Goal: Transaction & Acquisition: Purchase product/service

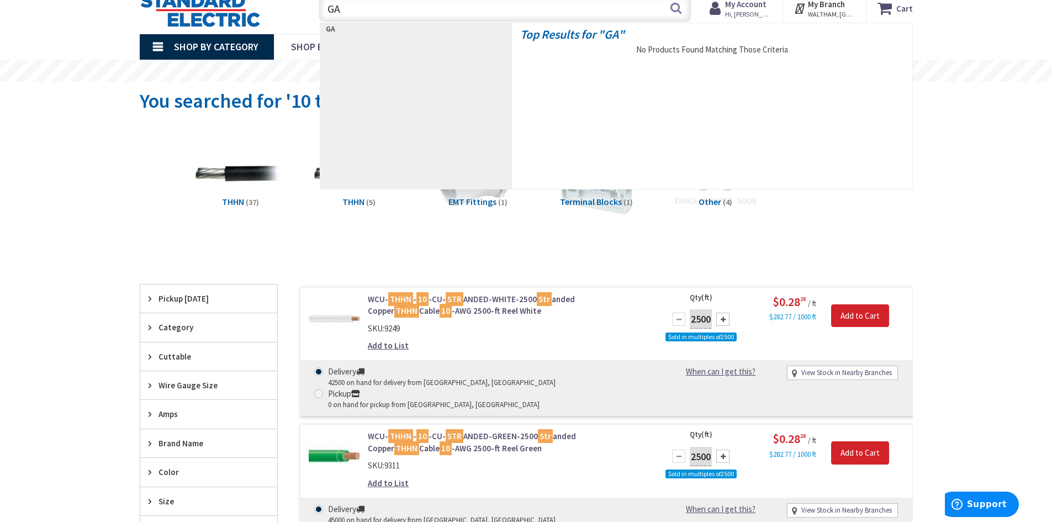
scroll to position [43, 0]
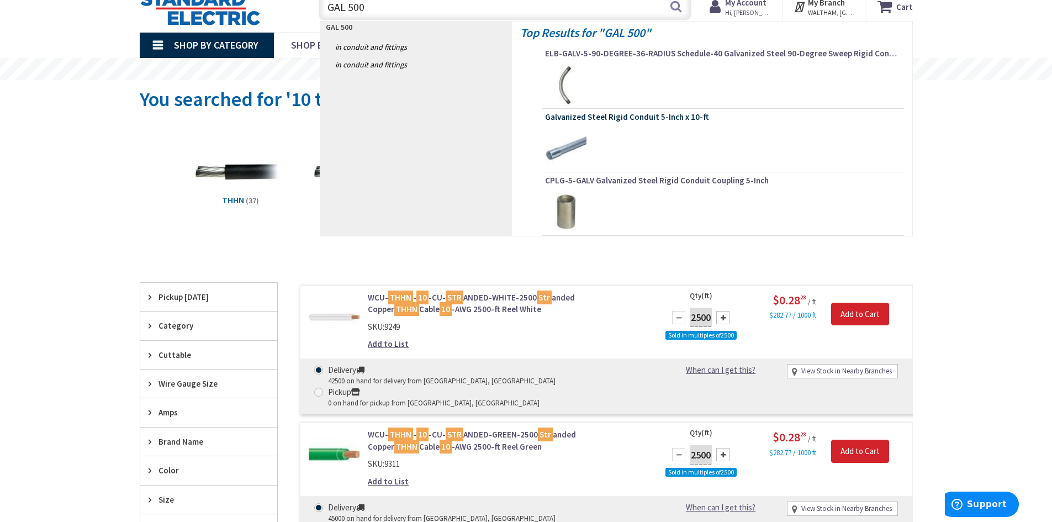
type input "GAL 500"
click at [644, 121] on span "Galvanized Steel Rigid Conduit 5-Inch x 10-ft" at bounding box center [723, 117] width 356 height 11
type input "[GEOGRAPHIC_DATA], [GEOGRAPHIC_DATA]"
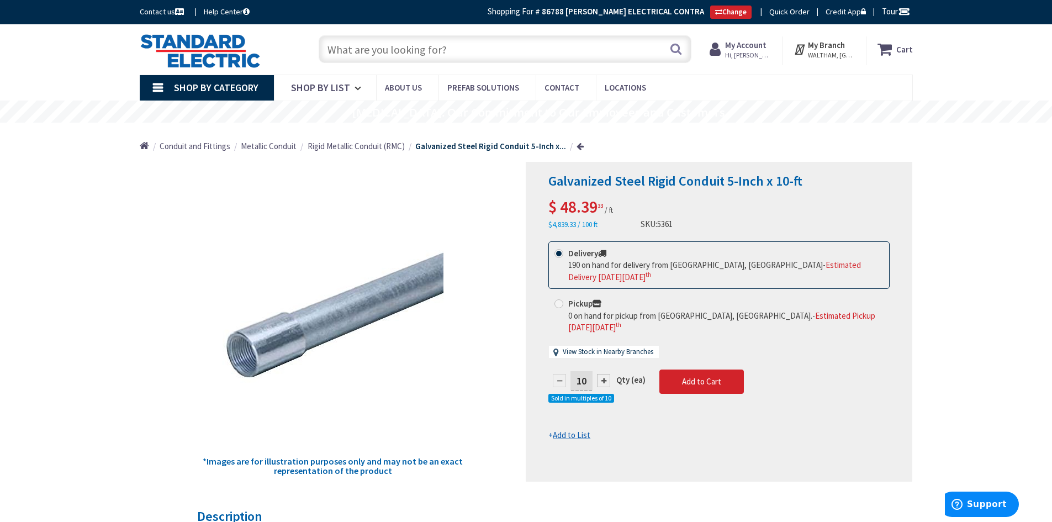
click at [375, 51] on input "text" at bounding box center [505, 49] width 373 height 28
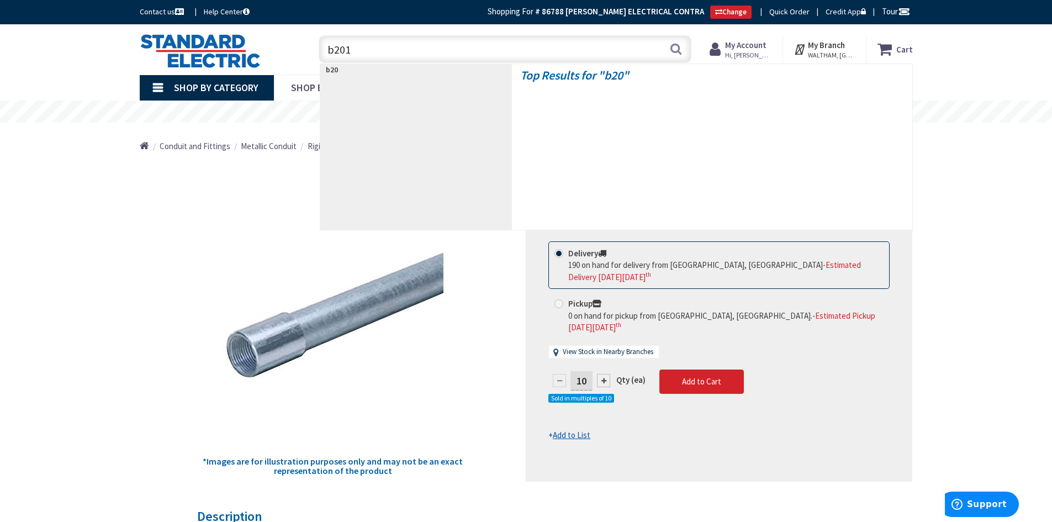
type input "b2019"
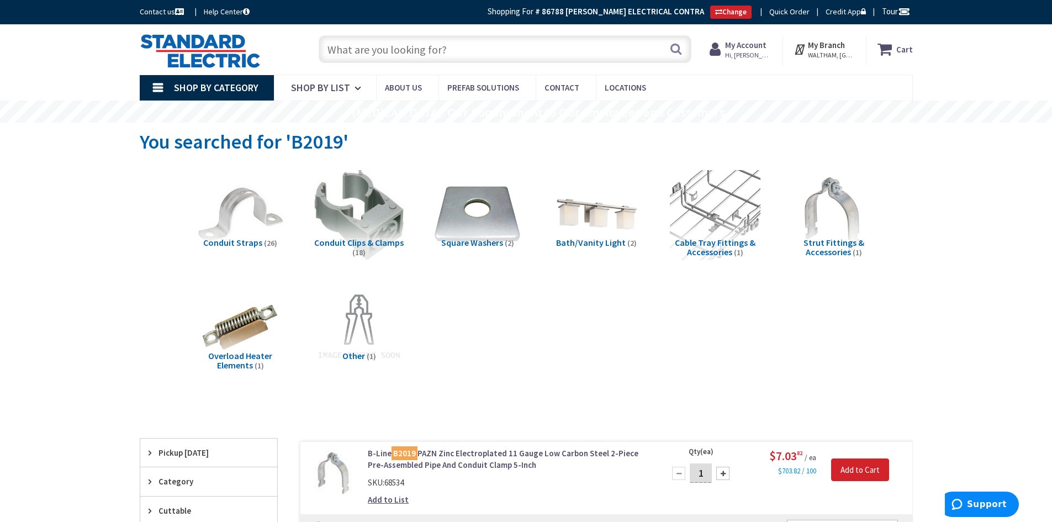
click at [757, 54] on span "Hi, Keith" at bounding box center [748, 55] width 47 height 9
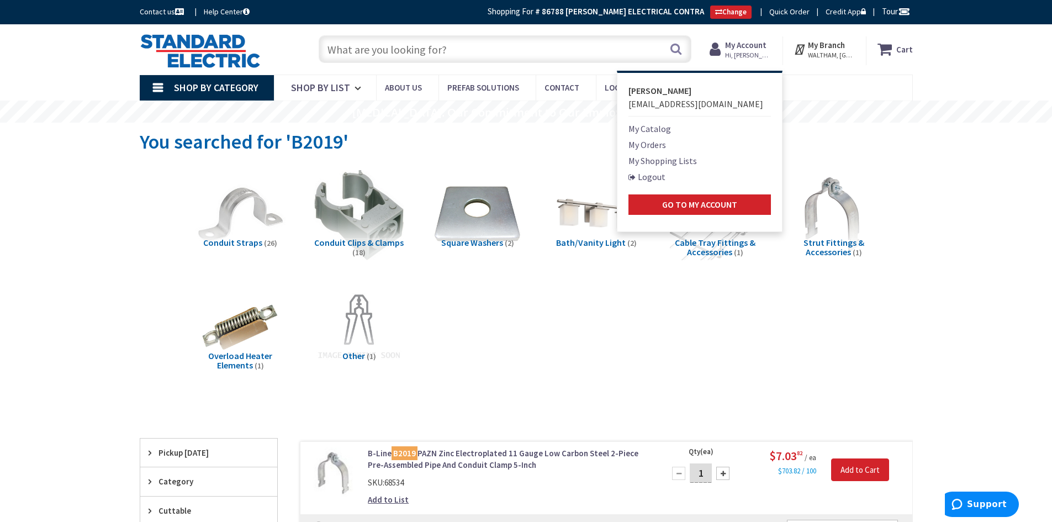
click at [662, 177] on link "Logout" at bounding box center [646, 176] width 37 height 13
